Goal: Task Accomplishment & Management: Complete application form

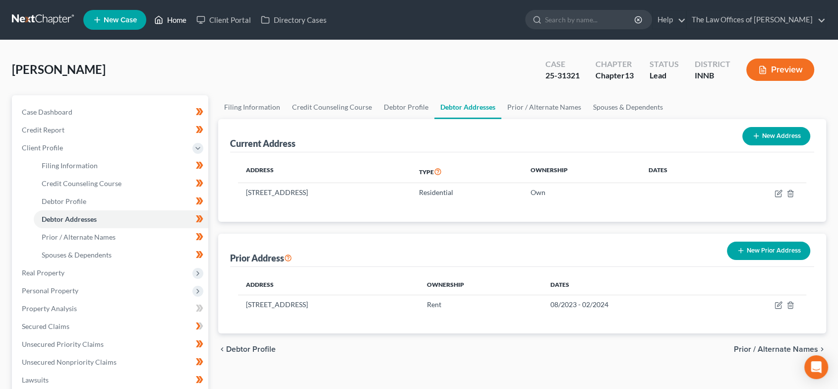
drag, startPoint x: 177, startPoint y: 22, endPoint x: 263, endPoint y: 7, distance: 87.1
click at [177, 22] on link "Home" at bounding box center [170, 20] width 42 height 18
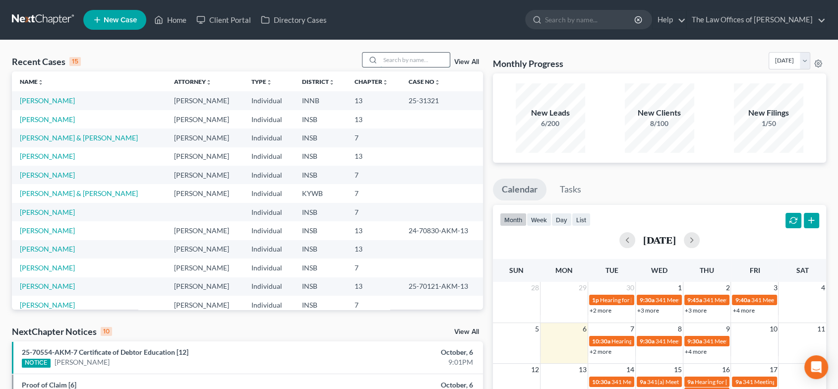
drag, startPoint x: 423, startPoint y: 62, endPoint x: 378, endPoint y: 62, distance: 45.1
click at [424, 62] on input "search" at bounding box center [414, 60] width 69 height 14
click at [413, 64] on input "search" at bounding box center [414, 60] width 69 height 14
click at [398, 57] on input "search" at bounding box center [414, 60] width 69 height 14
type input "sellers"
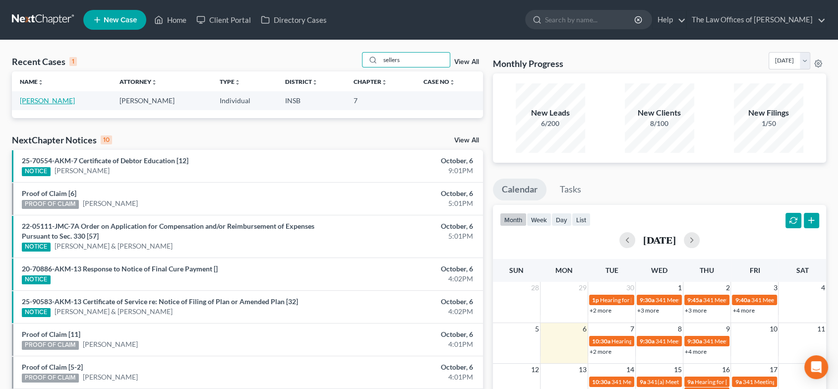
click at [42, 102] on link "[PERSON_NAME]" at bounding box center [47, 100] width 55 height 8
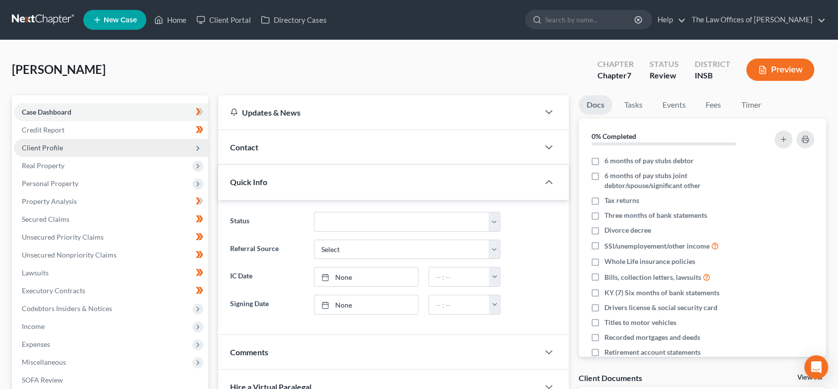
click at [64, 150] on span "Client Profile" at bounding box center [111, 148] width 194 height 18
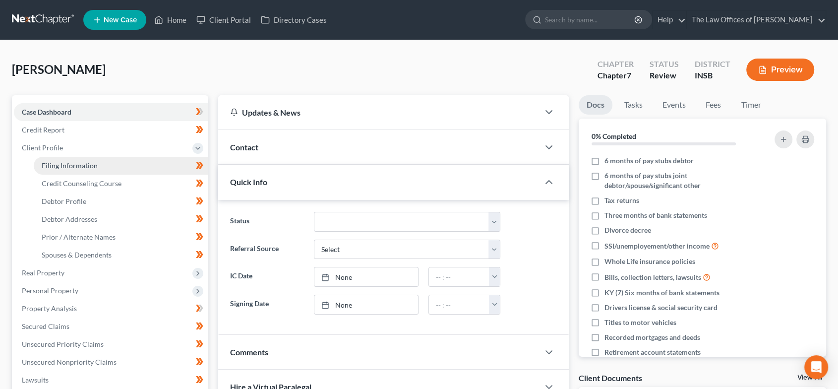
click at [74, 165] on span "Filing Information" at bounding box center [70, 165] width 56 height 8
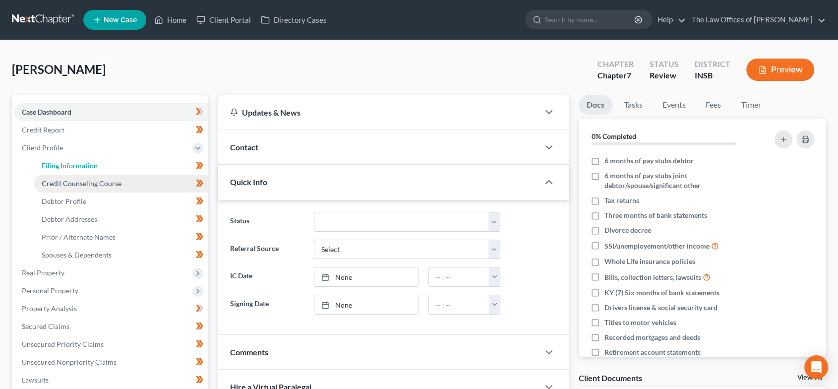
select select "1"
select select "0"
select select "15"
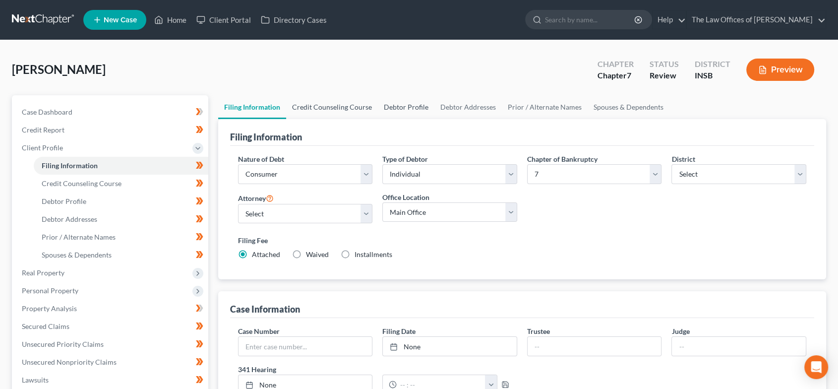
drag, startPoint x: 333, startPoint y: 107, endPoint x: 409, endPoint y: 113, distance: 75.6
click at [333, 107] on link "Credit Counseling Course" at bounding box center [332, 107] width 92 height 24
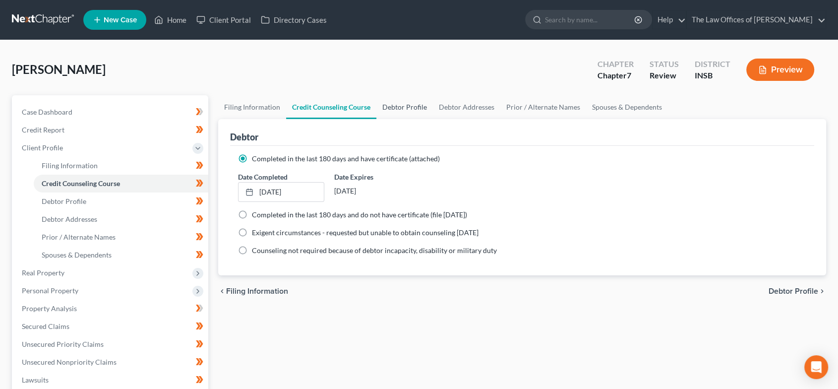
click at [409, 111] on link "Debtor Profile" at bounding box center [405, 107] width 57 height 24
select select "0"
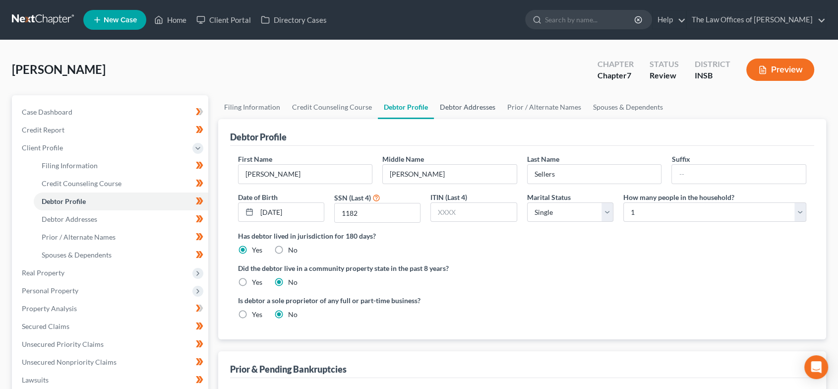
click at [485, 101] on link "Debtor Addresses" at bounding box center [467, 107] width 67 height 24
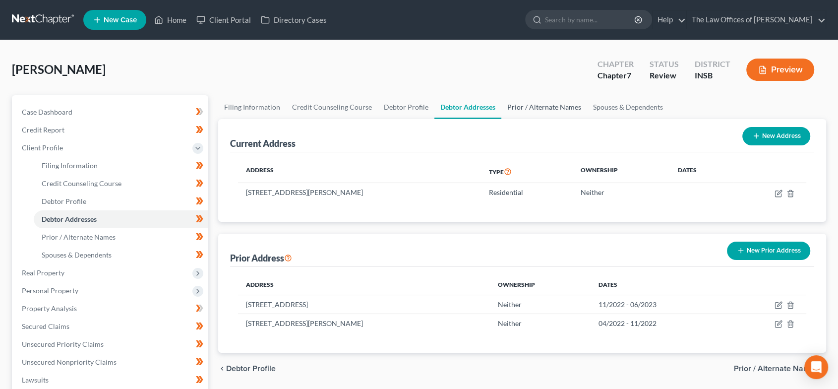
click at [537, 109] on link "Prior / Alternate Names" at bounding box center [545, 107] width 86 height 24
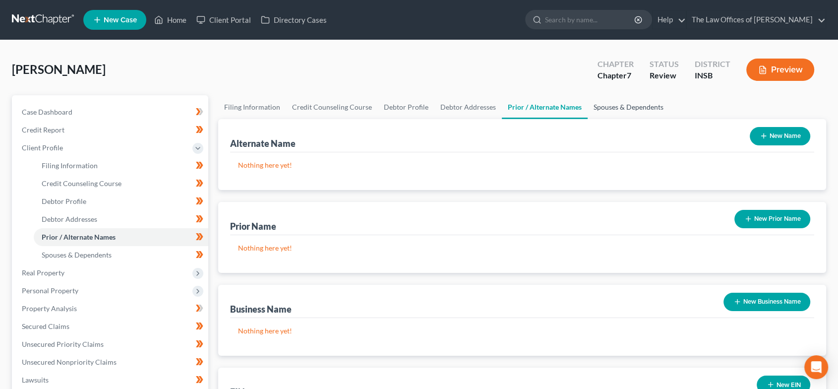
click at [604, 105] on link "Spouses & Dependents" at bounding box center [629, 107] width 82 height 24
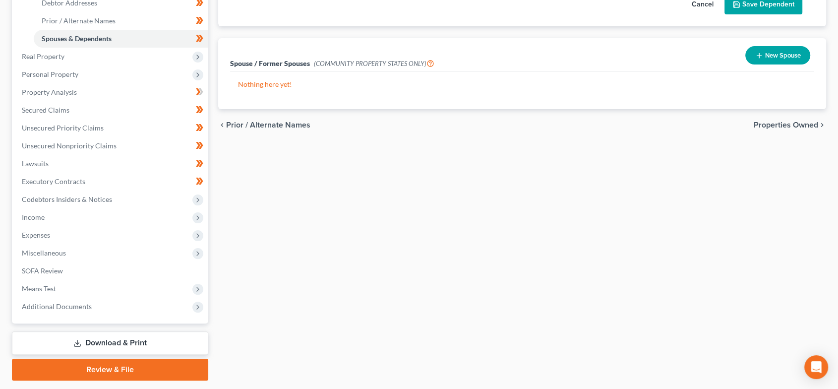
scroll to position [220, 0]
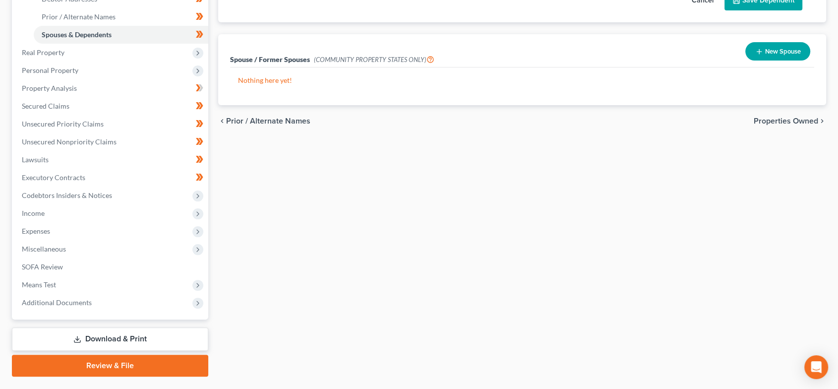
click at [770, 117] on span "Properties Owned" at bounding box center [786, 121] width 64 height 8
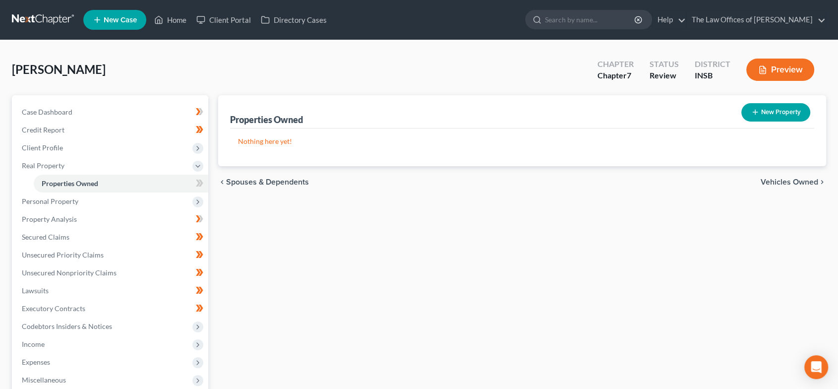
click at [776, 176] on div "chevron_left Spouses & Dependents Vehicles Owned chevron_right" at bounding box center [522, 182] width 609 height 32
click at [774, 182] on span "Vehicles Owned" at bounding box center [790, 182] width 58 height 8
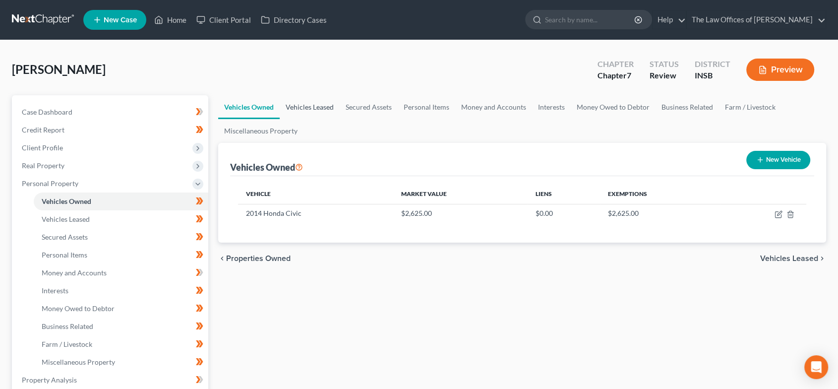
click at [307, 111] on link "Vehicles Leased" at bounding box center [310, 107] width 60 height 24
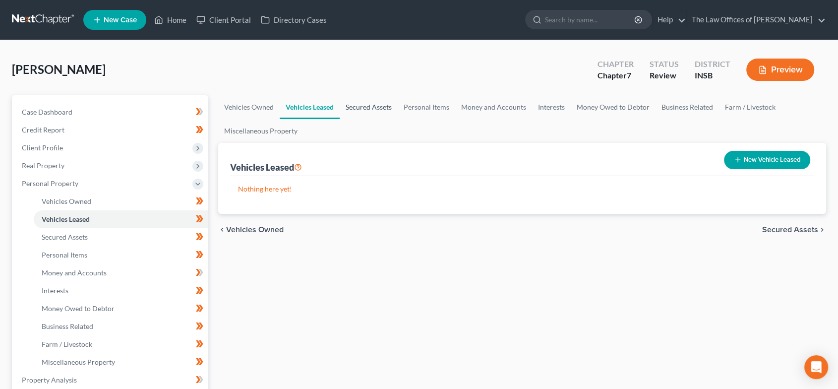
click at [365, 112] on link "Secured Assets" at bounding box center [369, 107] width 58 height 24
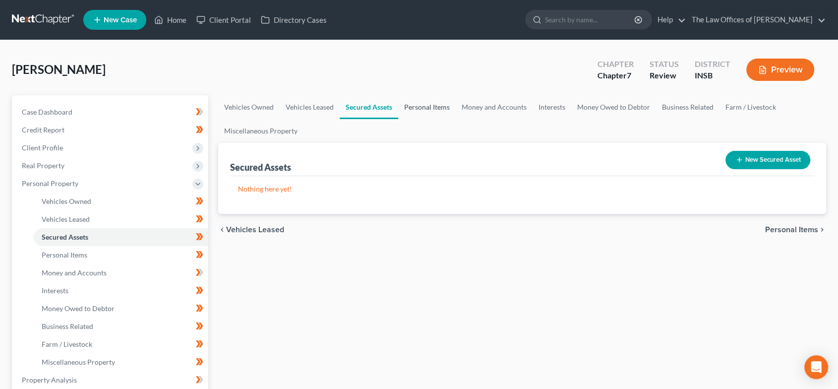
click at [414, 103] on link "Personal Items" at bounding box center [427, 107] width 58 height 24
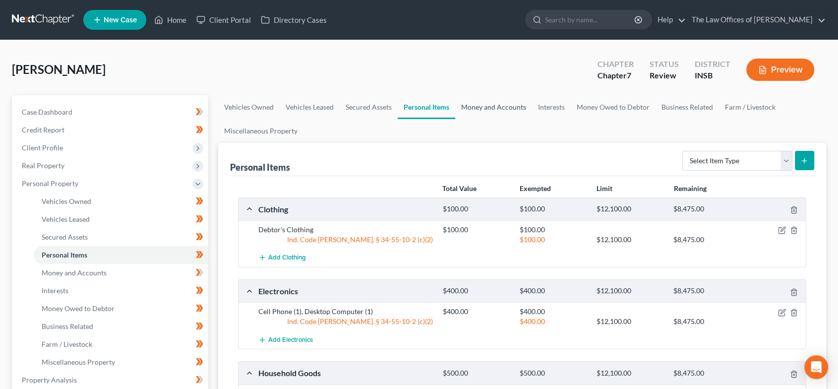
click at [471, 102] on link "Money and Accounts" at bounding box center [493, 107] width 77 height 24
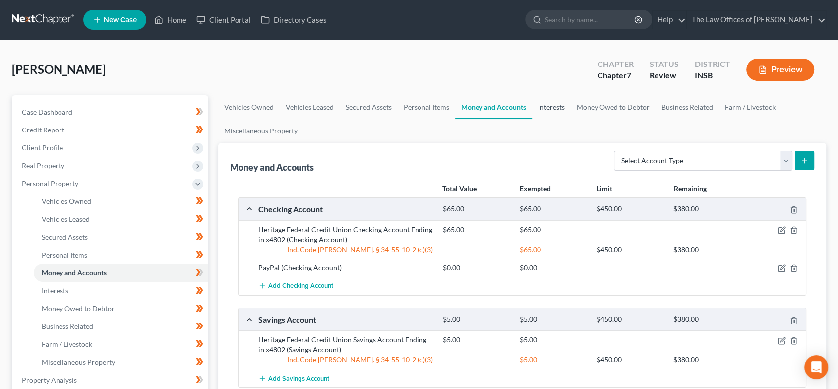
click at [536, 110] on link "Interests" at bounding box center [551, 107] width 39 height 24
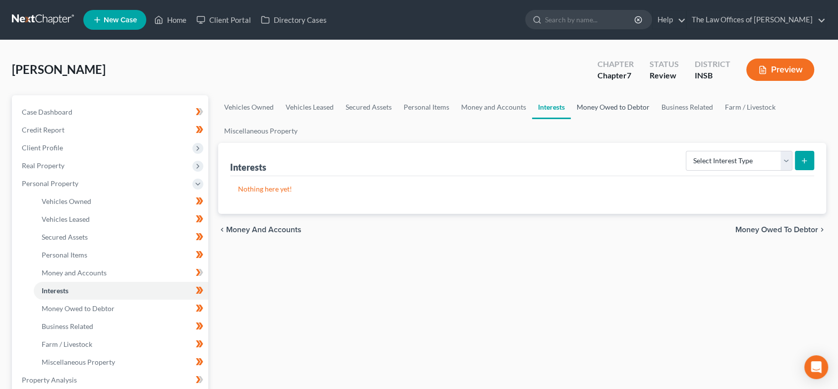
click at [624, 105] on link "Money Owed to Debtor" at bounding box center [613, 107] width 85 height 24
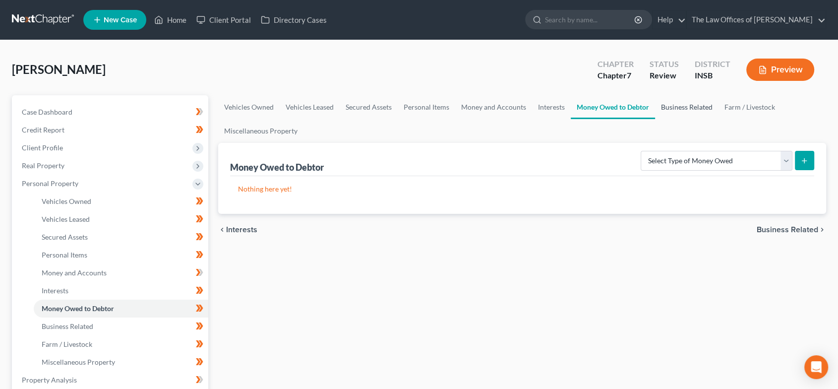
click at [680, 104] on link "Business Related" at bounding box center [686, 107] width 63 height 24
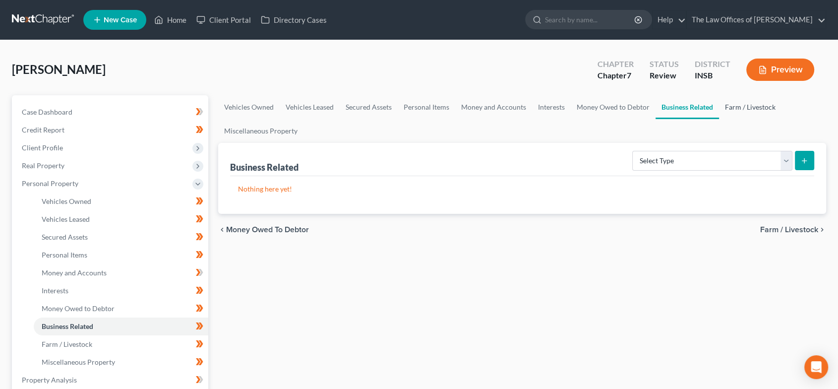
click at [719, 106] on link "Farm / Livestock" at bounding box center [750, 107] width 63 height 24
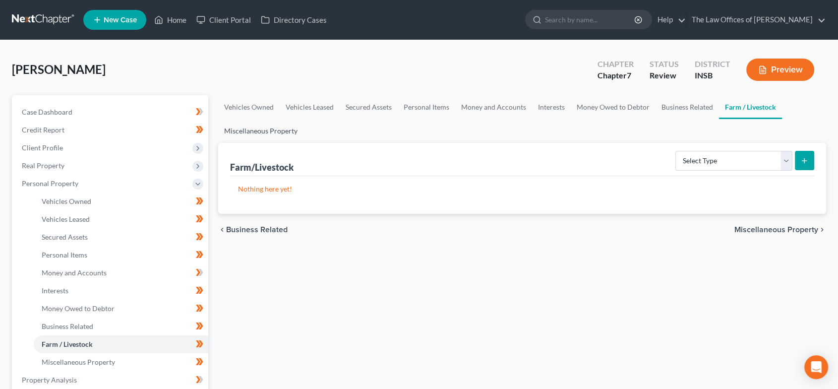
click at [278, 128] on link "Miscellaneous Property" at bounding box center [260, 131] width 85 height 24
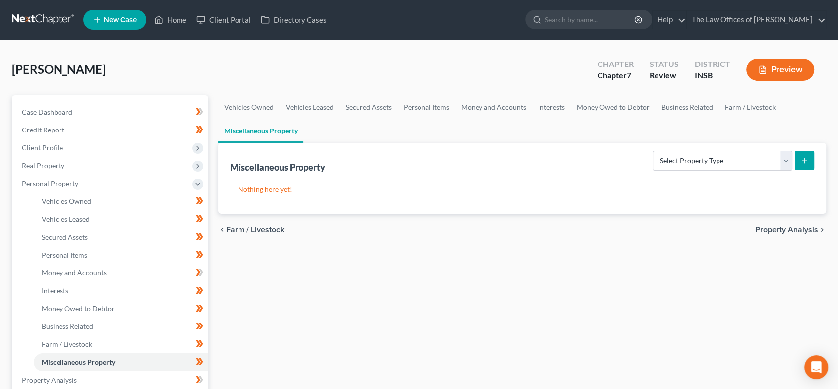
click at [774, 226] on span "Property Analysis" at bounding box center [786, 230] width 63 height 8
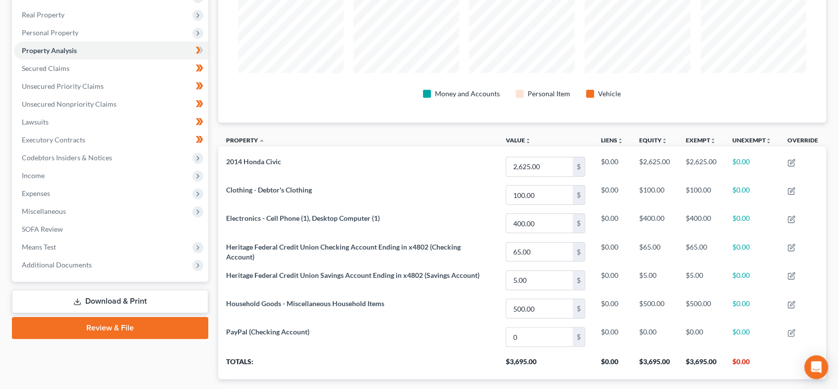
scroll to position [209, 0]
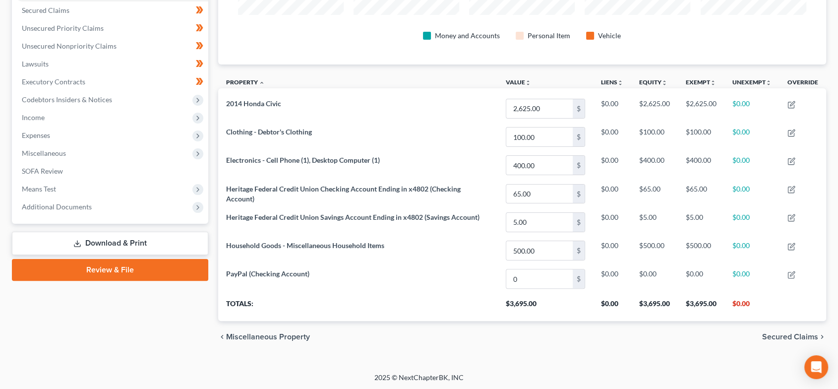
click at [783, 335] on span "Secured Claims" at bounding box center [790, 337] width 56 height 8
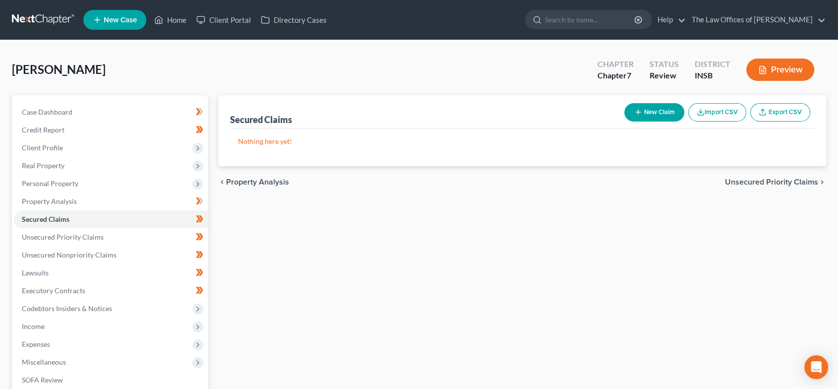
click at [762, 183] on span "Unsecured Priority Claims" at bounding box center [771, 182] width 93 height 8
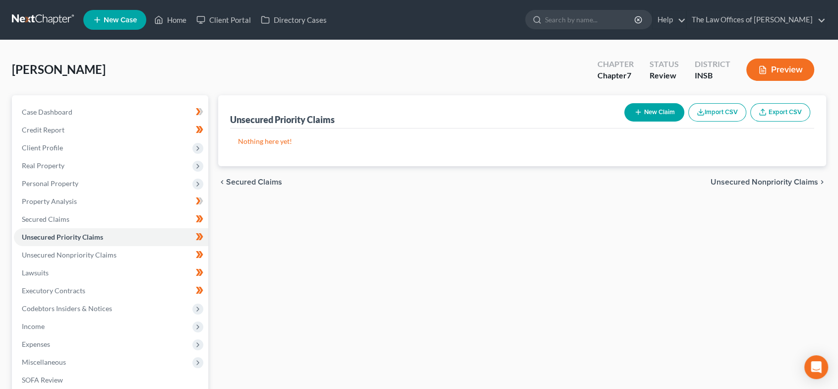
click at [755, 182] on span "Unsecured Nonpriority Claims" at bounding box center [765, 182] width 108 height 8
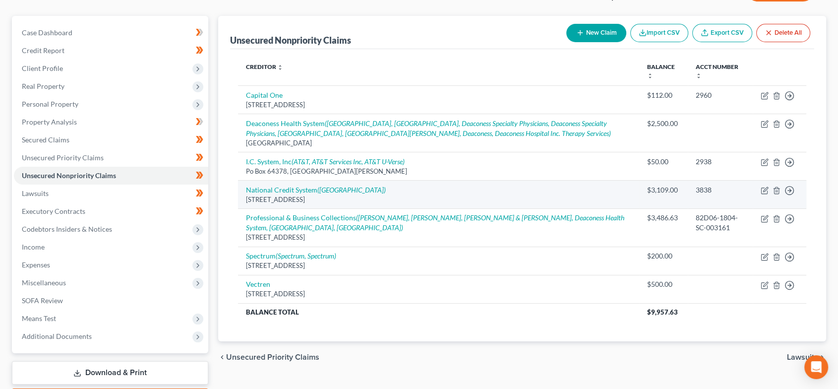
scroll to position [110, 0]
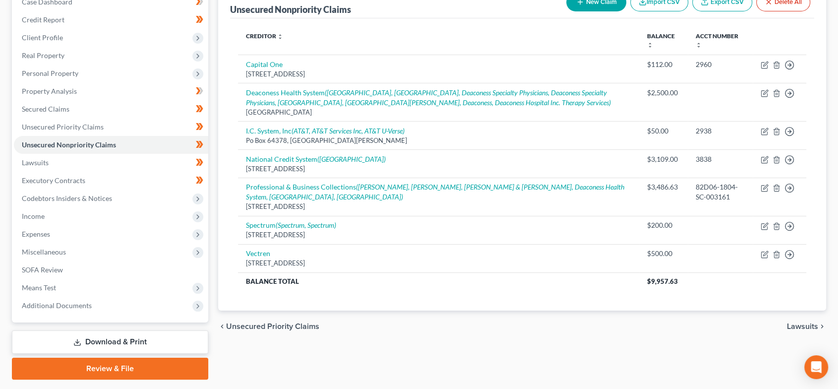
click at [791, 322] on span "Lawsuits" at bounding box center [802, 326] width 31 height 8
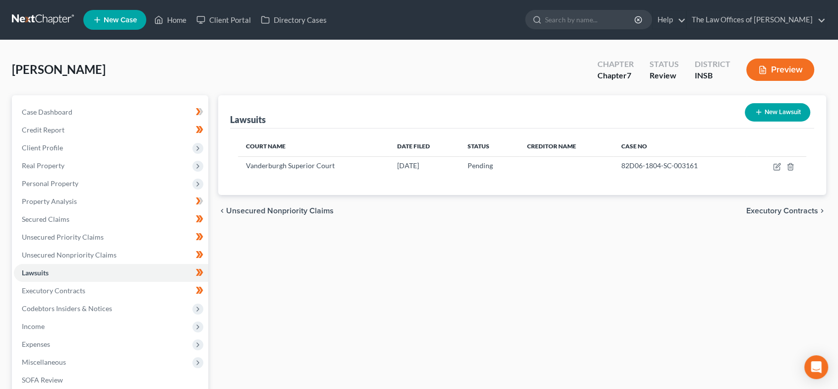
click at [791, 209] on span "Executory Contracts" at bounding box center [783, 211] width 72 height 8
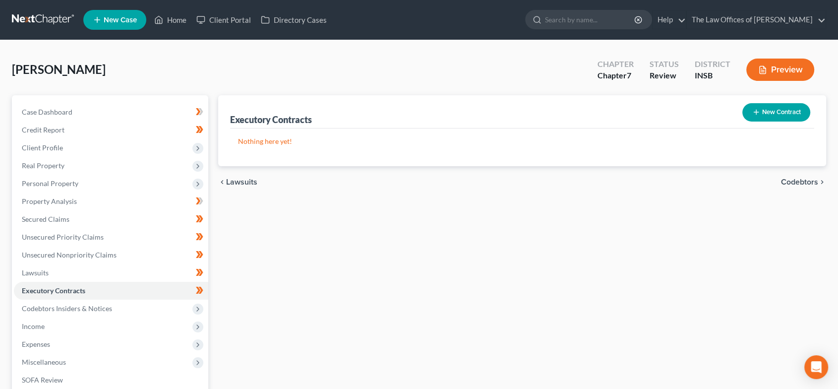
click at [788, 179] on span "Codebtors" at bounding box center [799, 182] width 37 height 8
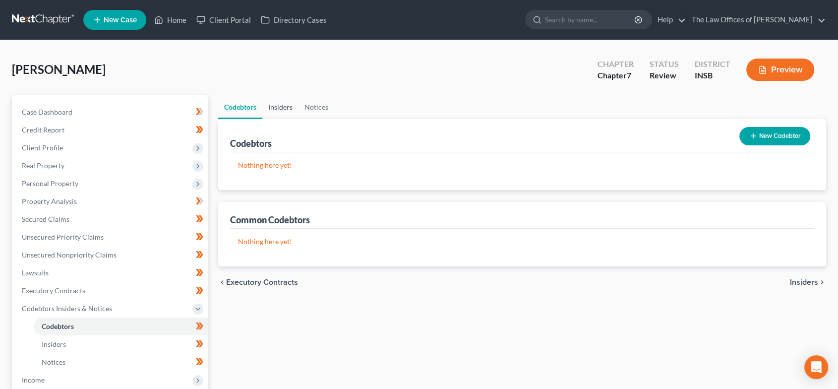
click at [283, 105] on link "Insiders" at bounding box center [280, 107] width 36 height 24
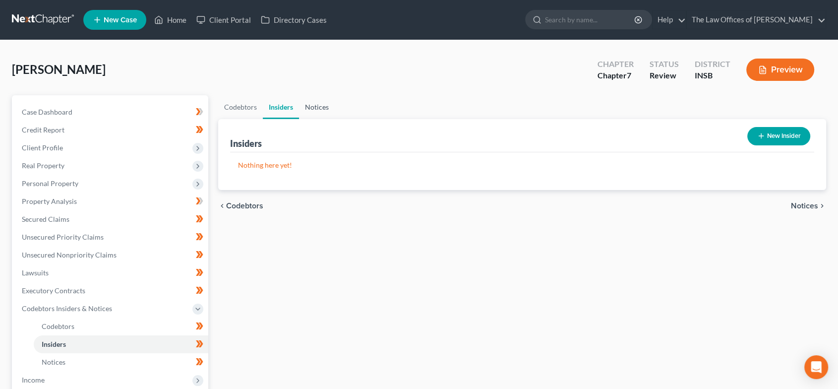
click at [332, 106] on link "Notices" at bounding box center [317, 107] width 36 height 24
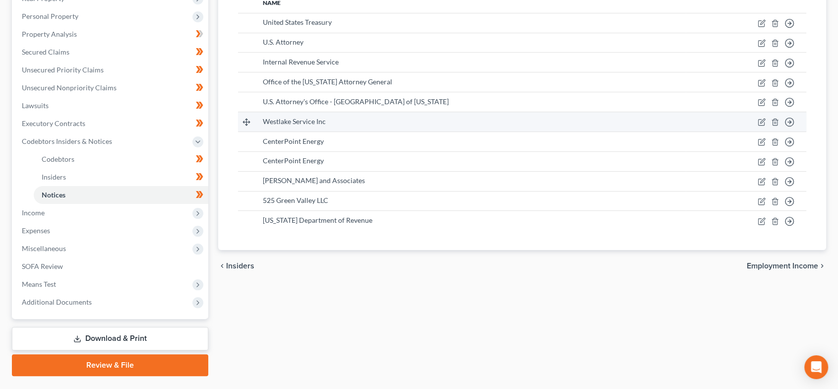
scroll to position [155, 0]
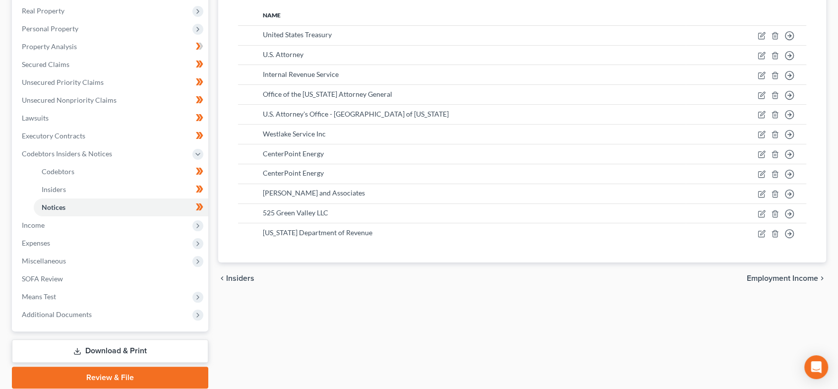
click at [785, 277] on span "Employment Income" at bounding box center [782, 278] width 71 height 8
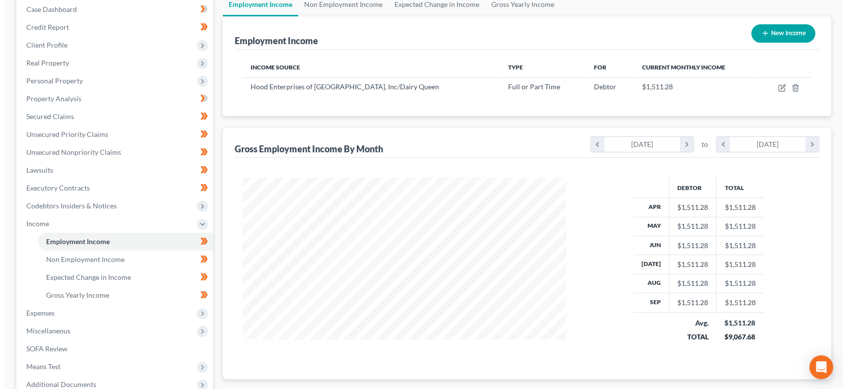
scroll to position [110, 0]
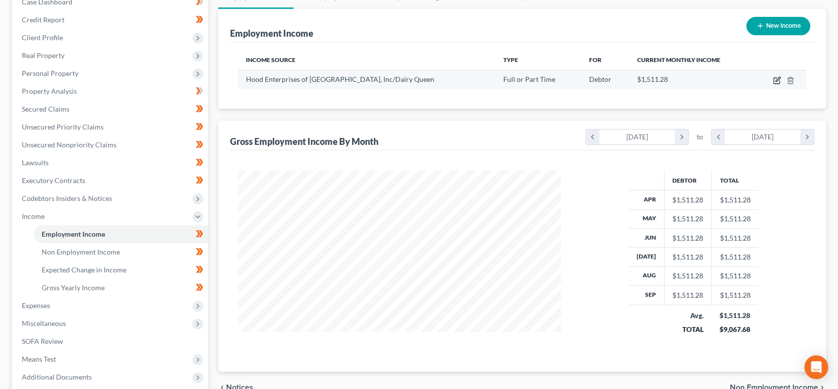
click at [777, 82] on icon "button" at bounding box center [777, 81] width 6 height 6
select select "0"
select select "15"
select select "0"
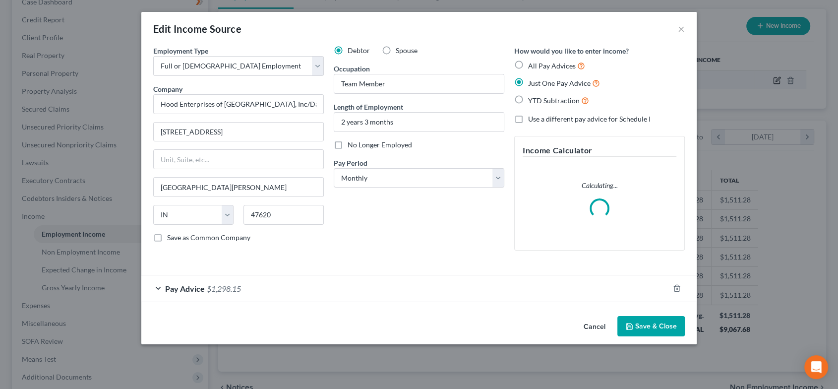
scroll to position [177, 347]
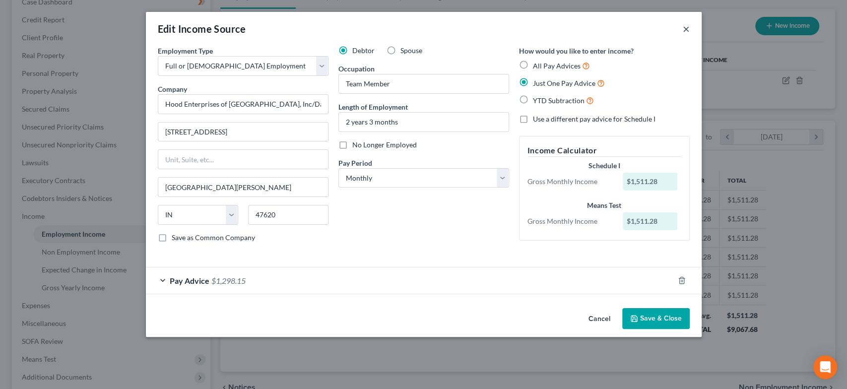
click at [687, 29] on button "×" at bounding box center [686, 29] width 7 height 12
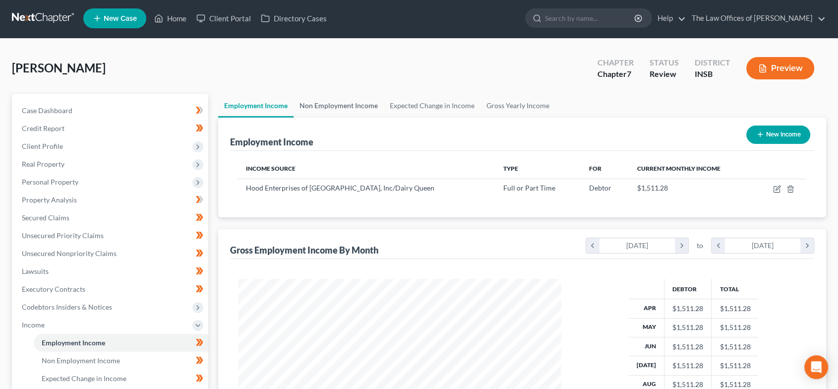
scroll to position [0, 0]
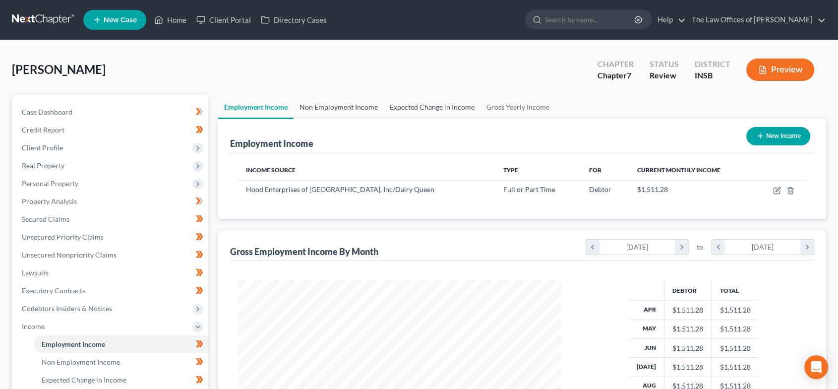
drag, startPoint x: 325, startPoint y: 106, endPoint x: 390, endPoint y: 113, distance: 65.3
click at [325, 106] on link "Non Employment Income" at bounding box center [339, 107] width 90 height 24
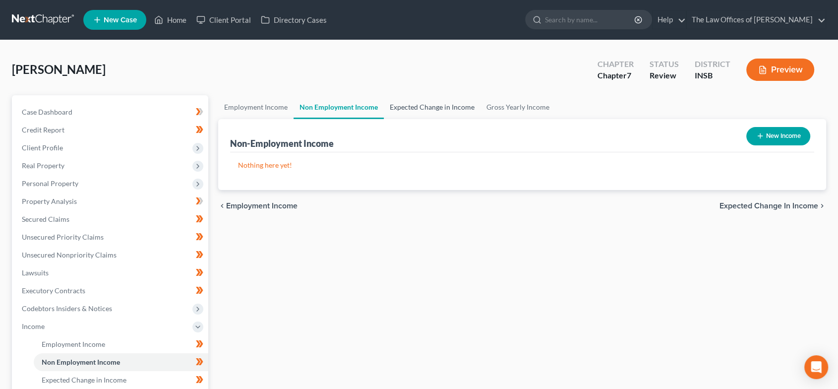
click at [411, 113] on link "Expected Change in Income" at bounding box center [432, 107] width 97 height 24
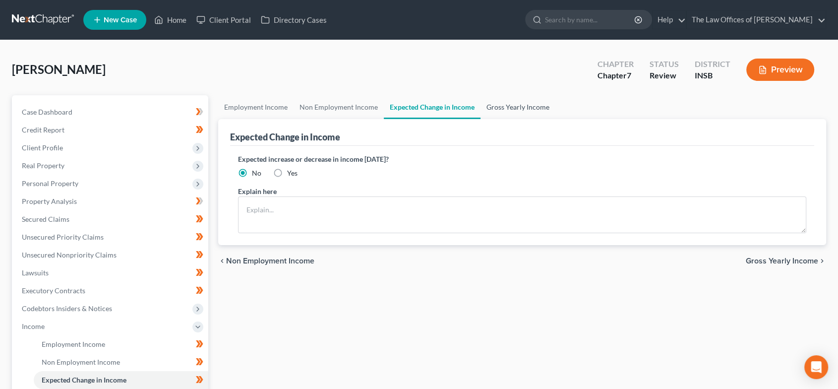
click at [516, 109] on link "Gross Yearly Income" at bounding box center [518, 107] width 75 height 24
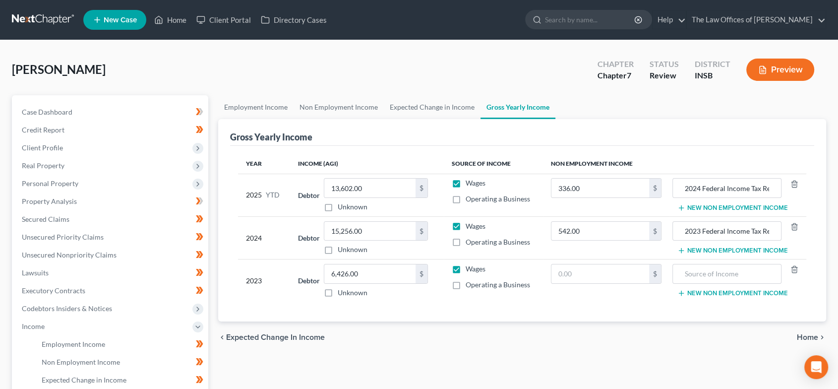
click at [805, 333] on span "Home" at bounding box center [807, 337] width 21 height 8
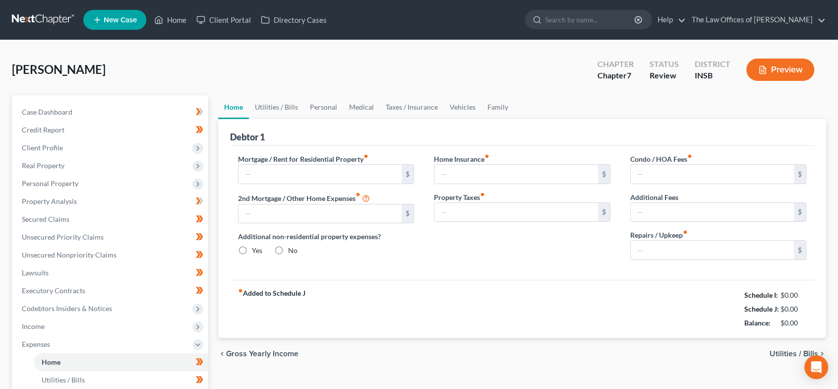
type input "0.00"
radio input "true"
type input "0.00"
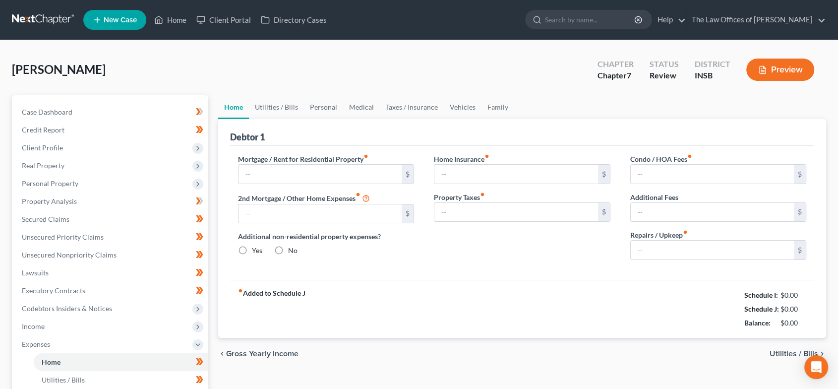
type input "0.00"
click at [266, 103] on link "Utilities / Bills" at bounding box center [276, 107] width 55 height 24
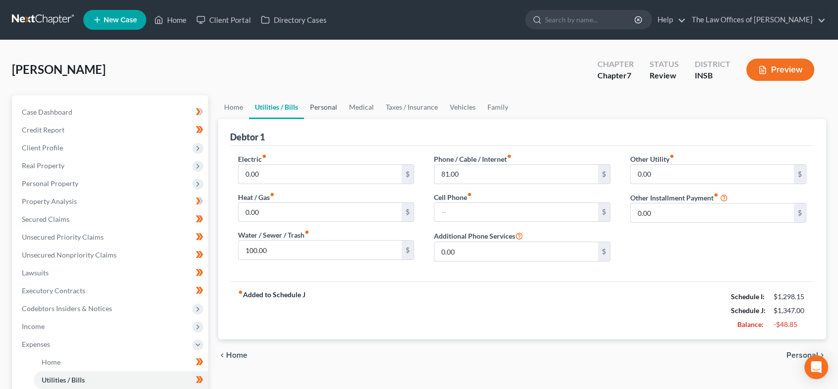
click at [329, 107] on link "Personal" at bounding box center [323, 107] width 39 height 24
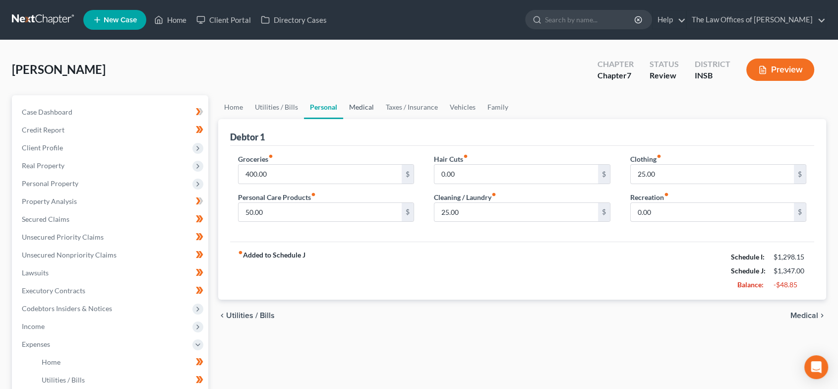
click at [367, 110] on link "Medical" at bounding box center [361, 107] width 37 height 24
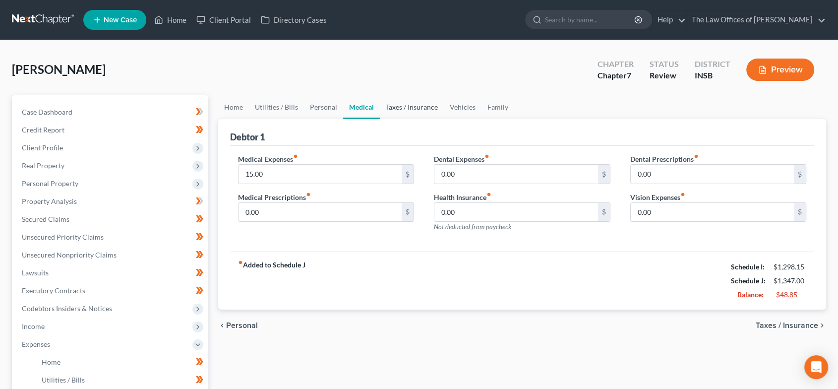
click at [389, 106] on link "Taxes / Insurance" at bounding box center [412, 107] width 64 height 24
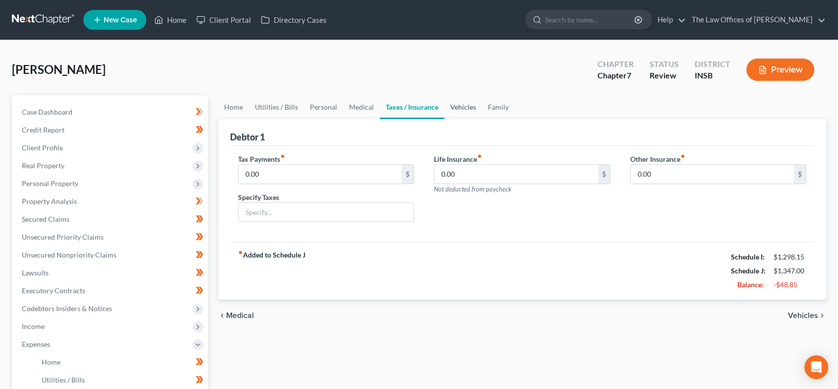
click at [456, 110] on link "Vehicles" at bounding box center [463, 107] width 38 height 24
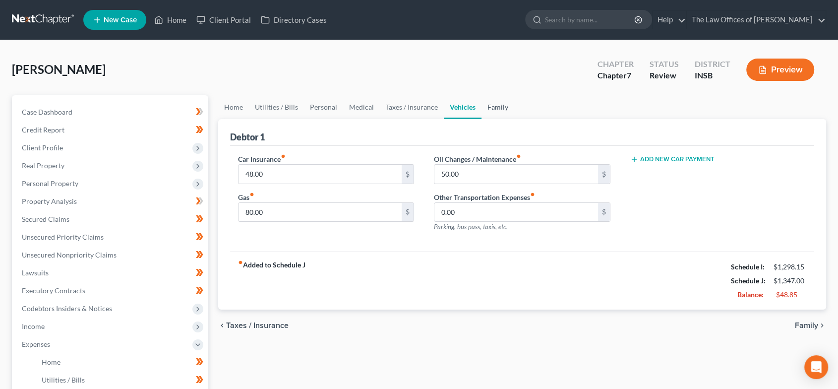
click at [489, 108] on link "Family" at bounding box center [498, 107] width 33 height 24
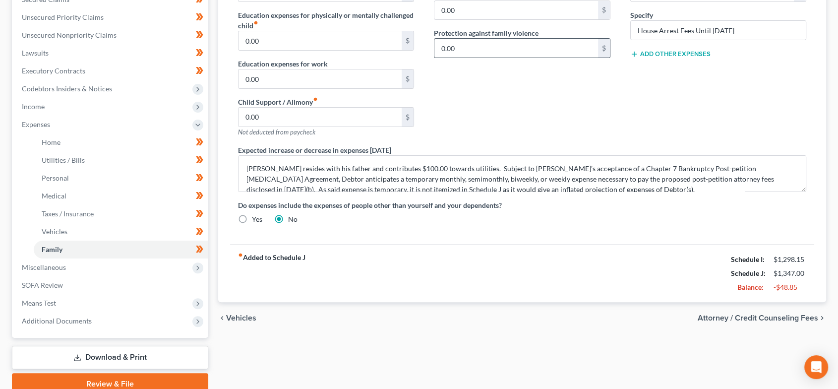
scroll to position [220, 0]
click at [730, 315] on span "Attorney / Credit Counseling Fees" at bounding box center [758, 318] width 121 height 8
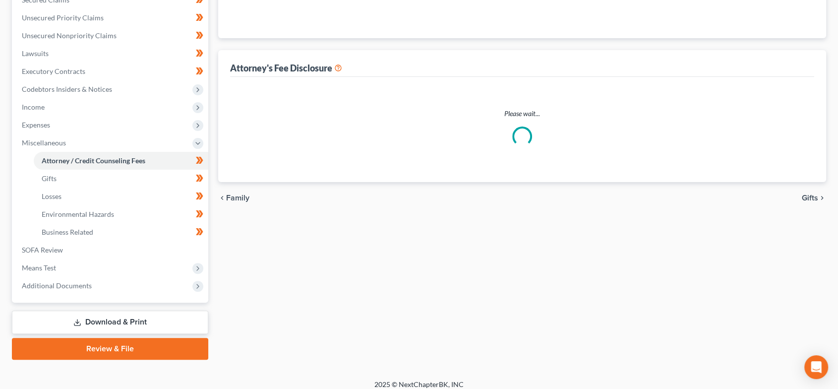
select select "18"
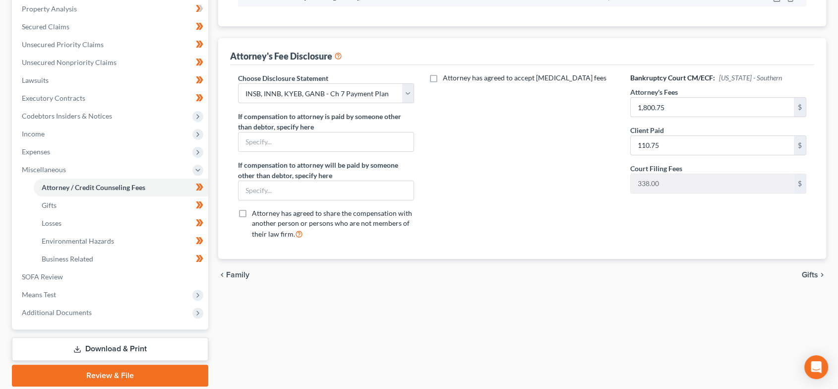
scroll to position [220, 0]
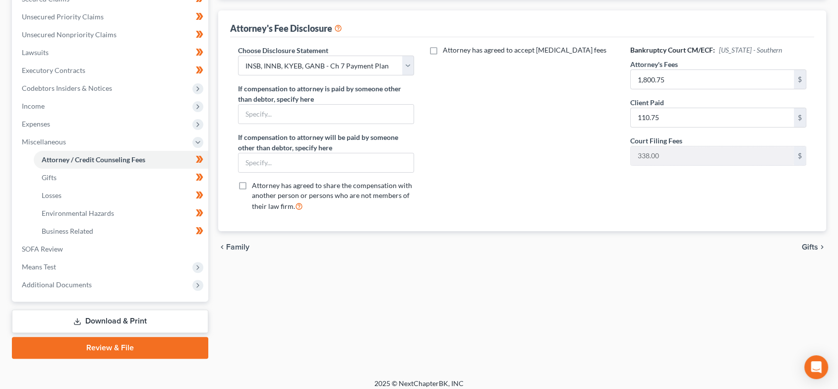
click at [812, 248] on span "Gifts" at bounding box center [810, 247] width 16 height 8
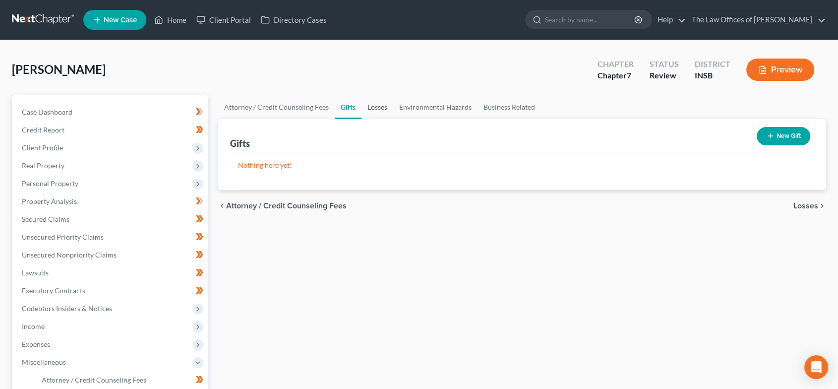
click at [378, 105] on link "Losses" at bounding box center [378, 107] width 32 height 24
click at [448, 108] on link "Environmental Hazards" at bounding box center [435, 107] width 84 height 24
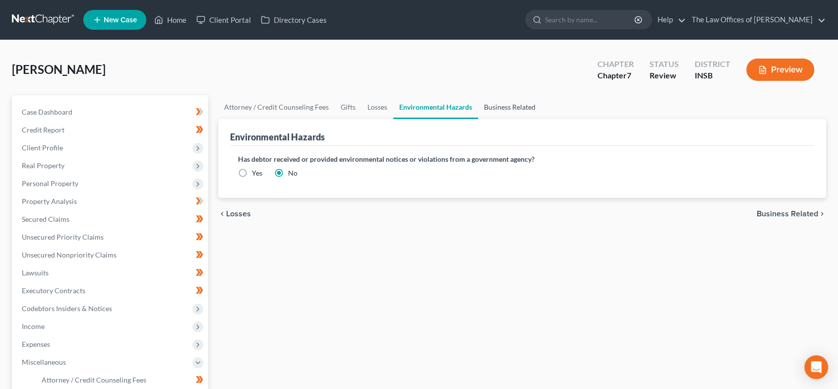
click at [501, 108] on link "Business Related" at bounding box center [509, 107] width 63 height 24
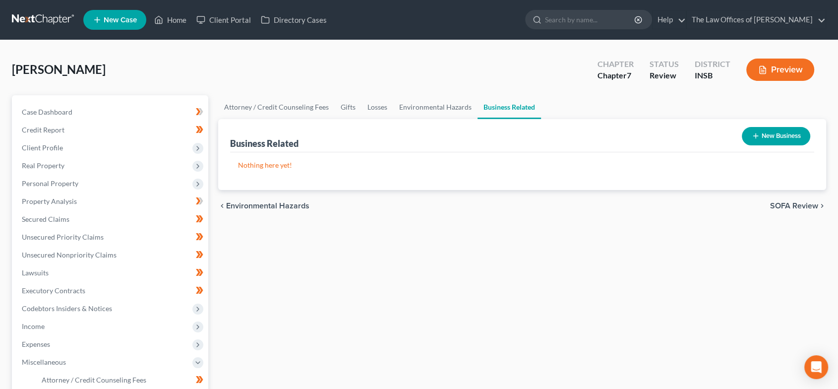
click at [800, 199] on div "chevron_left Environmental Hazards SOFA Review chevron_right" at bounding box center [522, 206] width 609 height 32
click at [783, 206] on span "SOFA Review" at bounding box center [794, 206] width 48 height 8
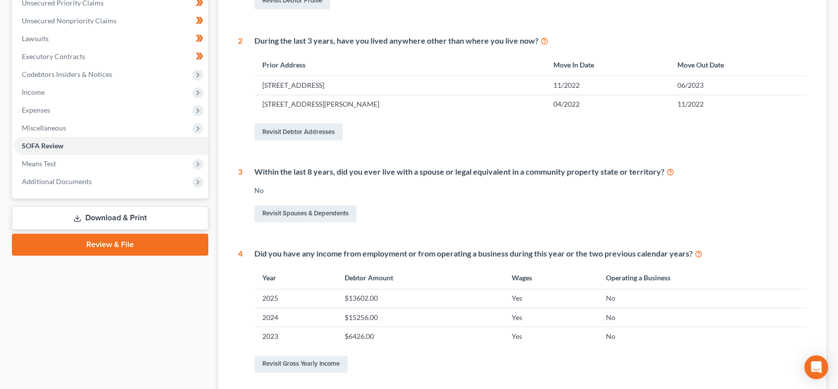
scroll to position [257, 0]
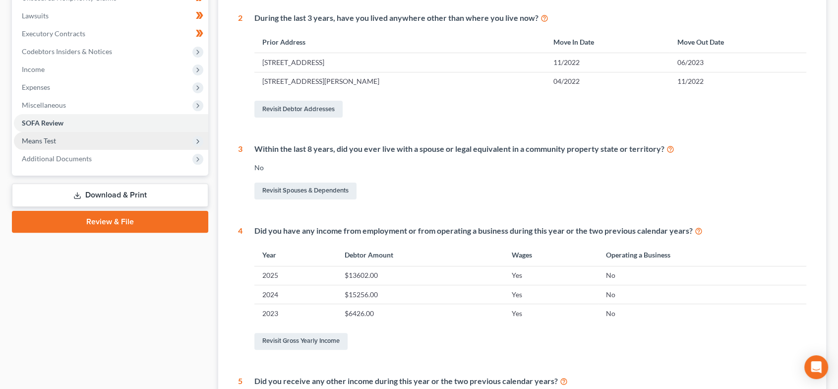
click at [93, 145] on span "Means Test" at bounding box center [111, 141] width 194 height 18
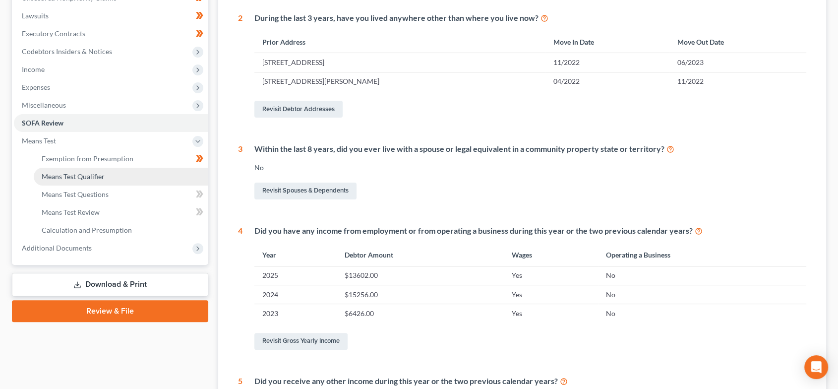
click at [103, 176] on span "Means Test Qualifier" at bounding box center [73, 176] width 63 height 8
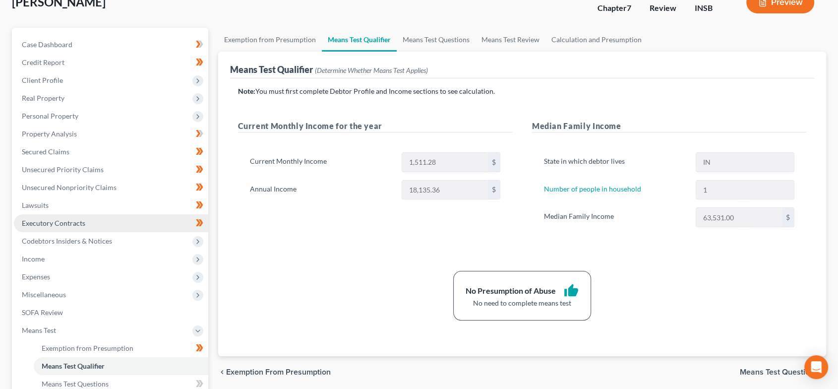
scroll to position [184, 0]
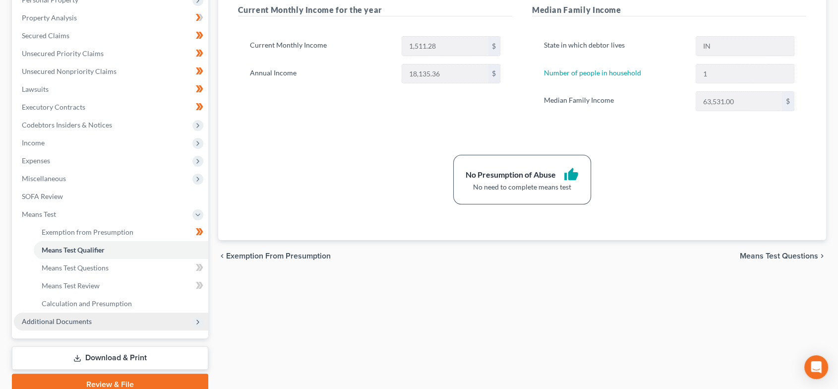
click at [135, 316] on span "Additional Documents" at bounding box center [111, 322] width 194 height 18
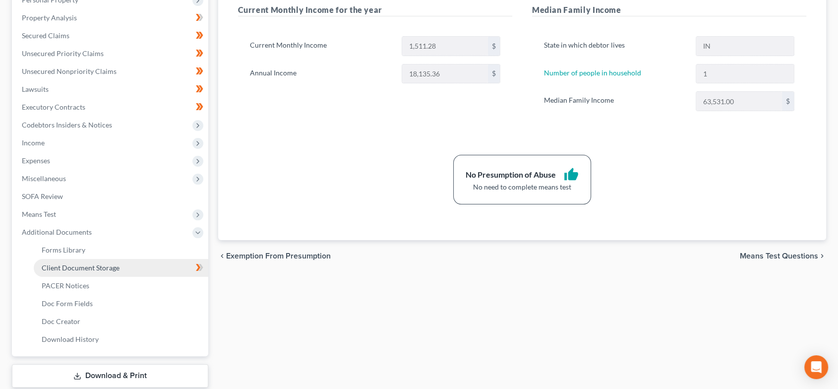
click at [143, 259] on link "Client Document Storage" at bounding box center [121, 268] width 175 height 18
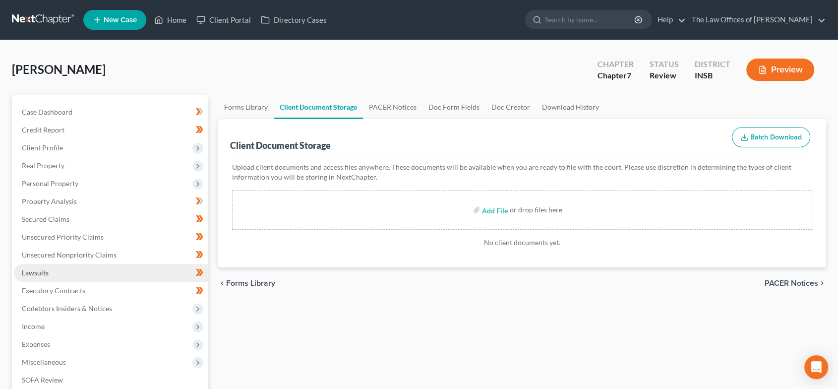
click at [152, 266] on link "Lawsuits" at bounding box center [111, 273] width 194 height 18
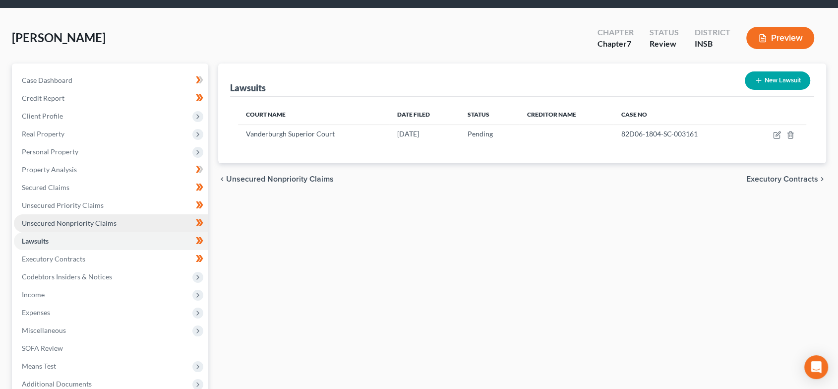
scroll to position [28, 0]
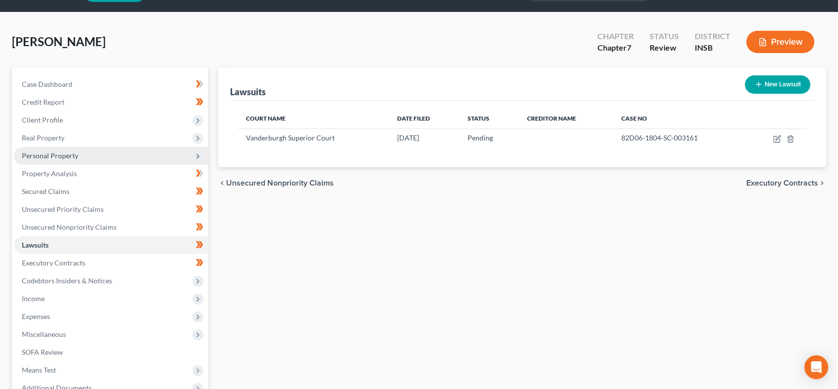
click at [61, 154] on span "Personal Property" at bounding box center [50, 155] width 57 height 8
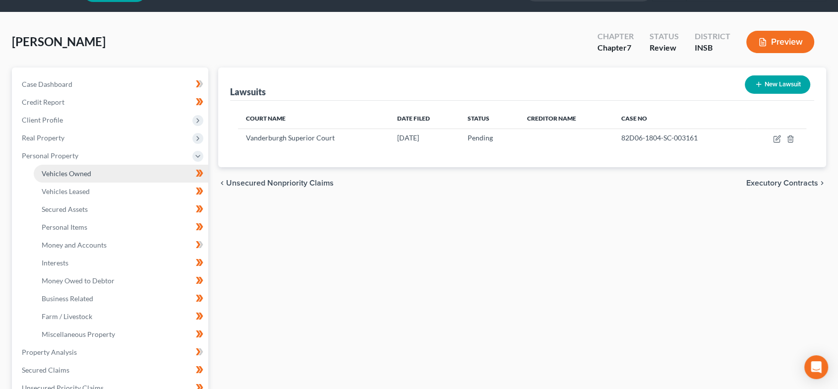
click at [136, 168] on link "Vehicles Owned" at bounding box center [121, 174] width 175 height 18
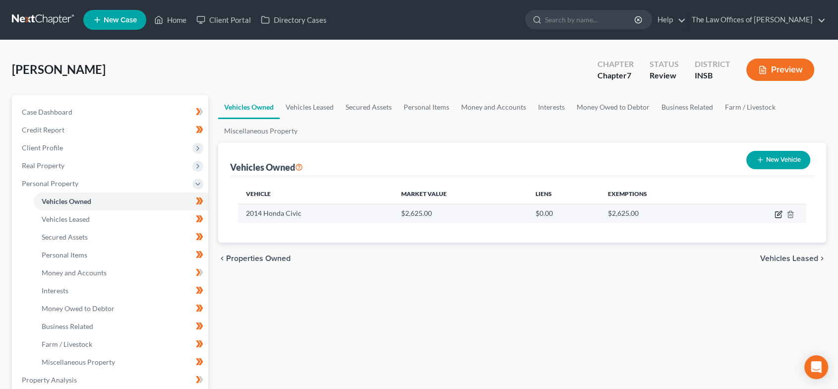
click at [780, 215] on icon "button" at bounding box center [779, 214] width 8 height 8
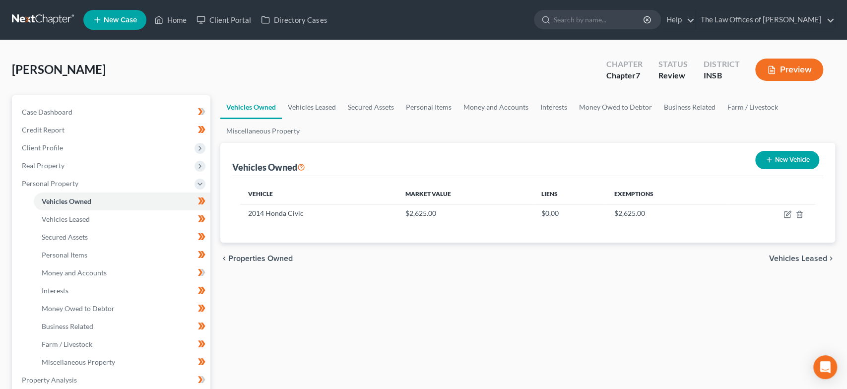
select select "0"
select select "12"
select select "2"
select select "3"
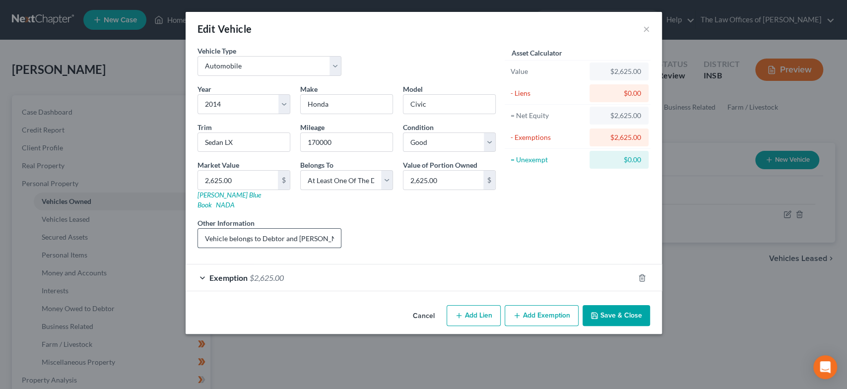
click at [300, 229] on input "Vehicle belongs to Debtor and [PERSON_NAME]'s aunt, [PERSON_NAME]." at bounding box center [269, 238] width 143 height 19
click at [614, 305] on button "Save & Close" at bounding box center [615, 315] width 67 height 21
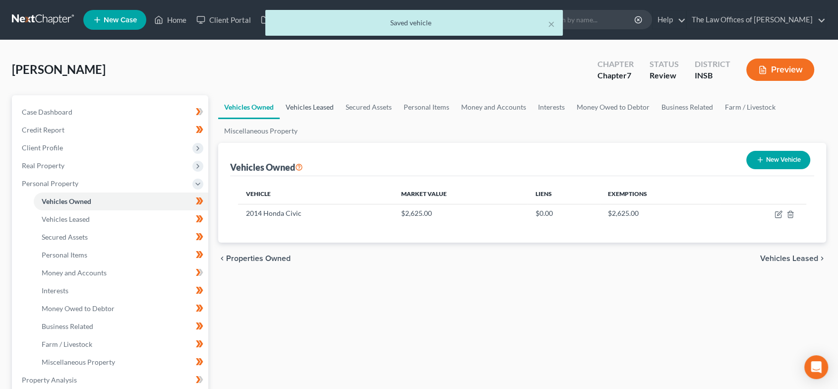
click at [323, 108] on link "Vehicles Leased" at bounding box center [310, 107] width 60 height 24
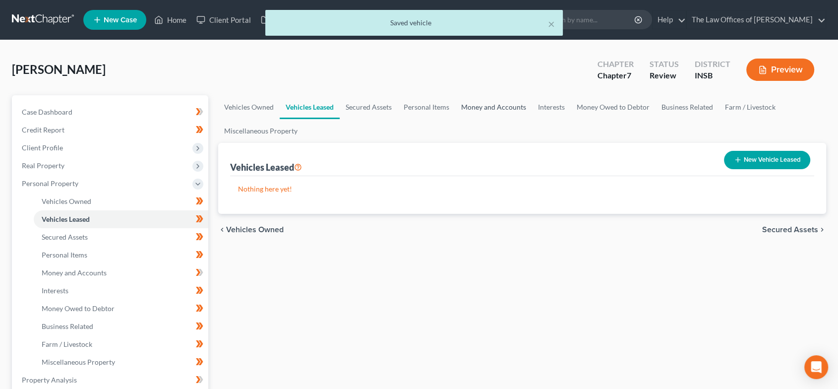
click at [505, 113] on link "Money and Accounts" at bounding box center [493, 107] width 77 height 24
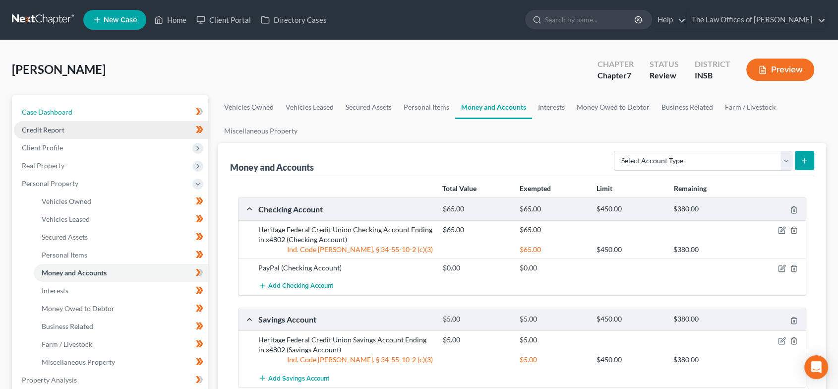
drag, startPoint x: 95, startPoint y: 114, endPoint x: 96, endPoint y: 126, distance: 11.9
click at [95, 114] on link "Case Dashboard" at bounding box center [111, 112] width 194 height 18
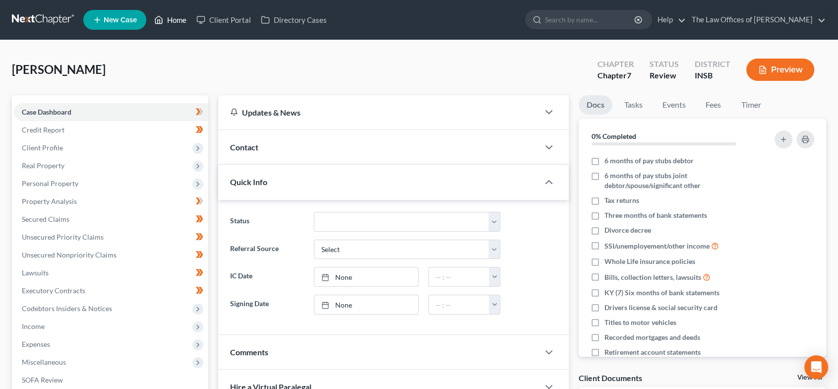
click at [178, 17] on link "Home" at bounding box center [170, 20] width 42 height 18
